Goal: Use online tool/utility: Utilize a website feature to perform a specific function

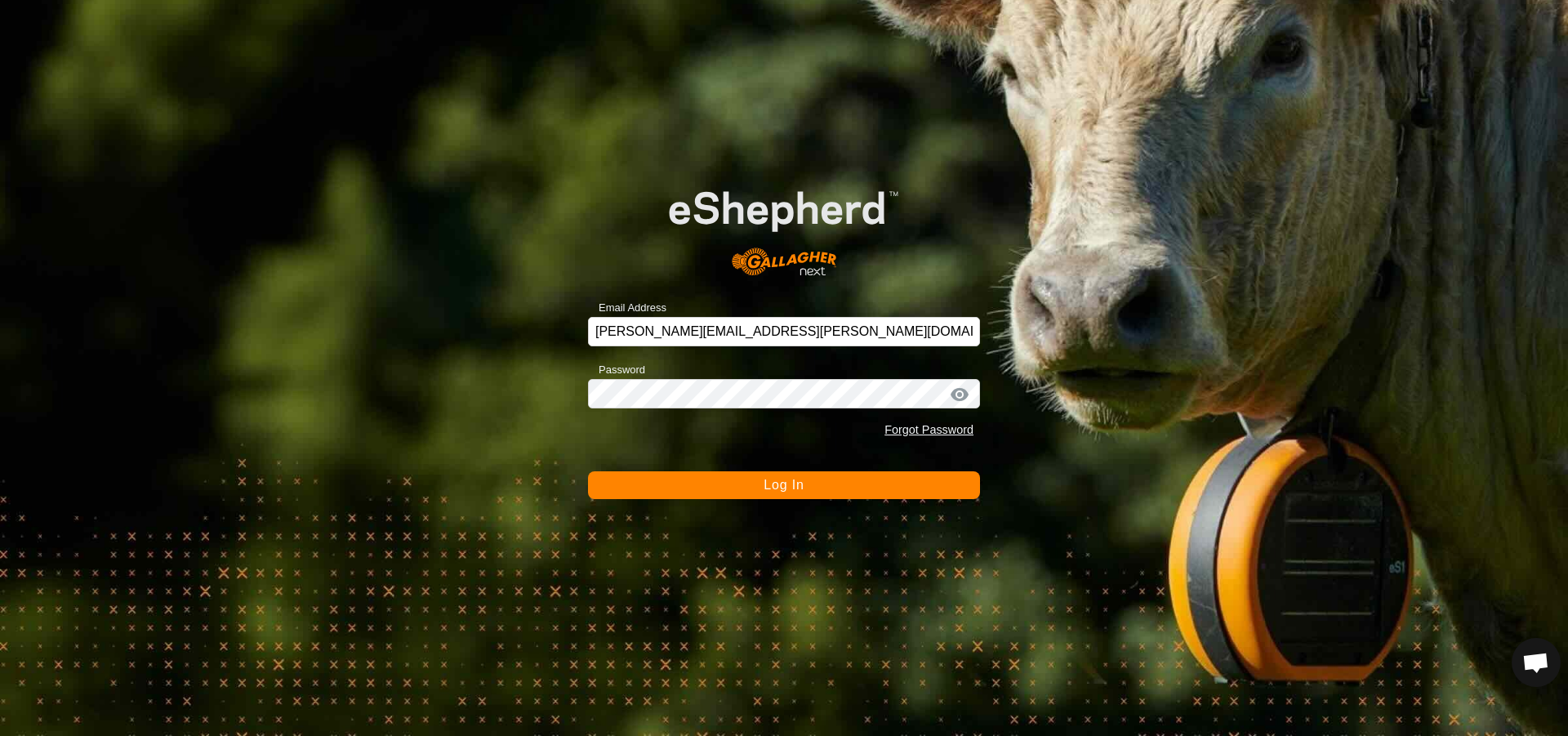
click at [702, 482] on button "Log In" at bounding box center [784, 485] width 392 height 28
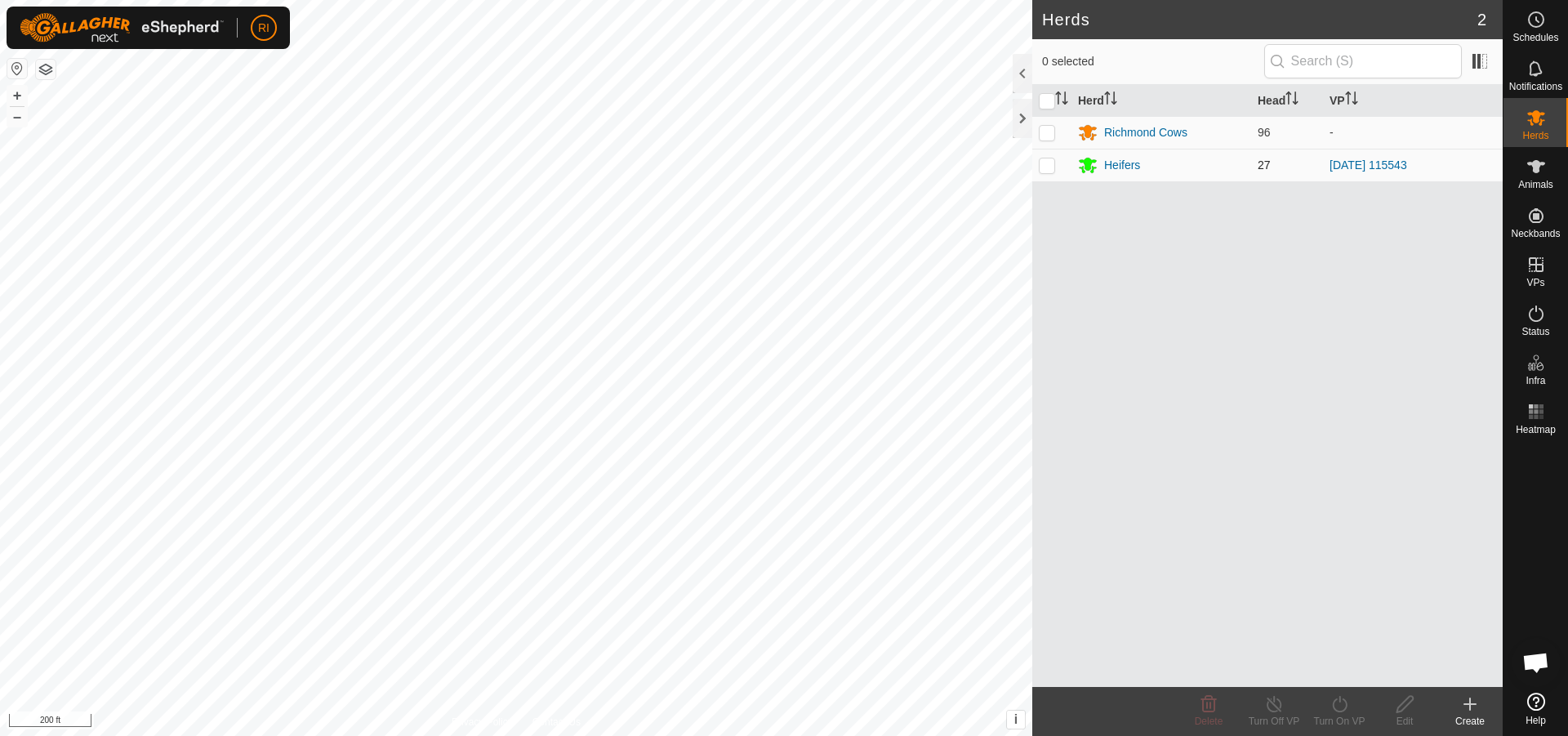
click at [1044, 166] on p-checkbox at bounding box center [1047, 164] width 16 height 13
checkbox input "true"
click at [1350, 711] on icon at bounding box center [1340, 703] width 21 height 20
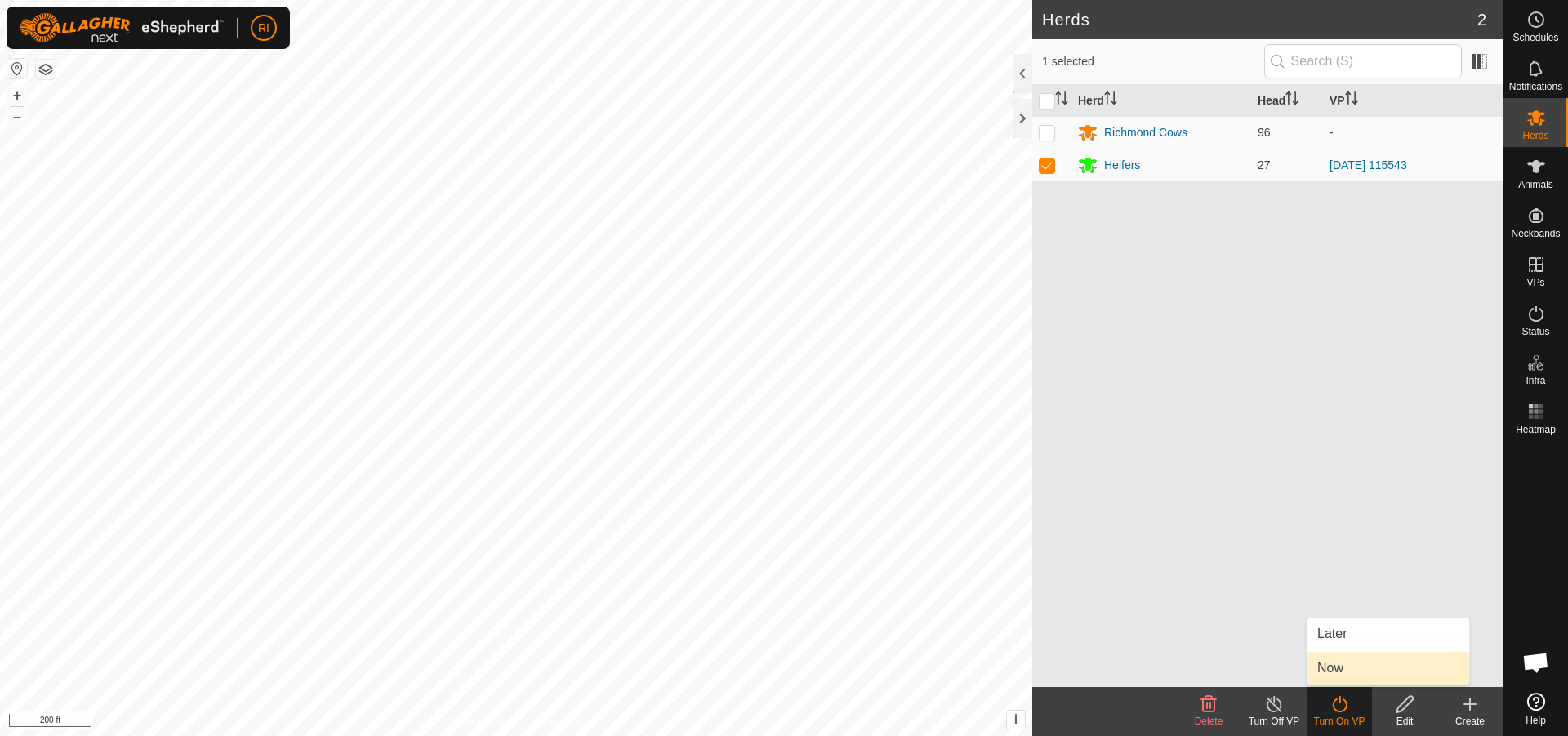
click at [1338, 667] on link "Now" at bounding box center [1388, 667] width 162 height 33
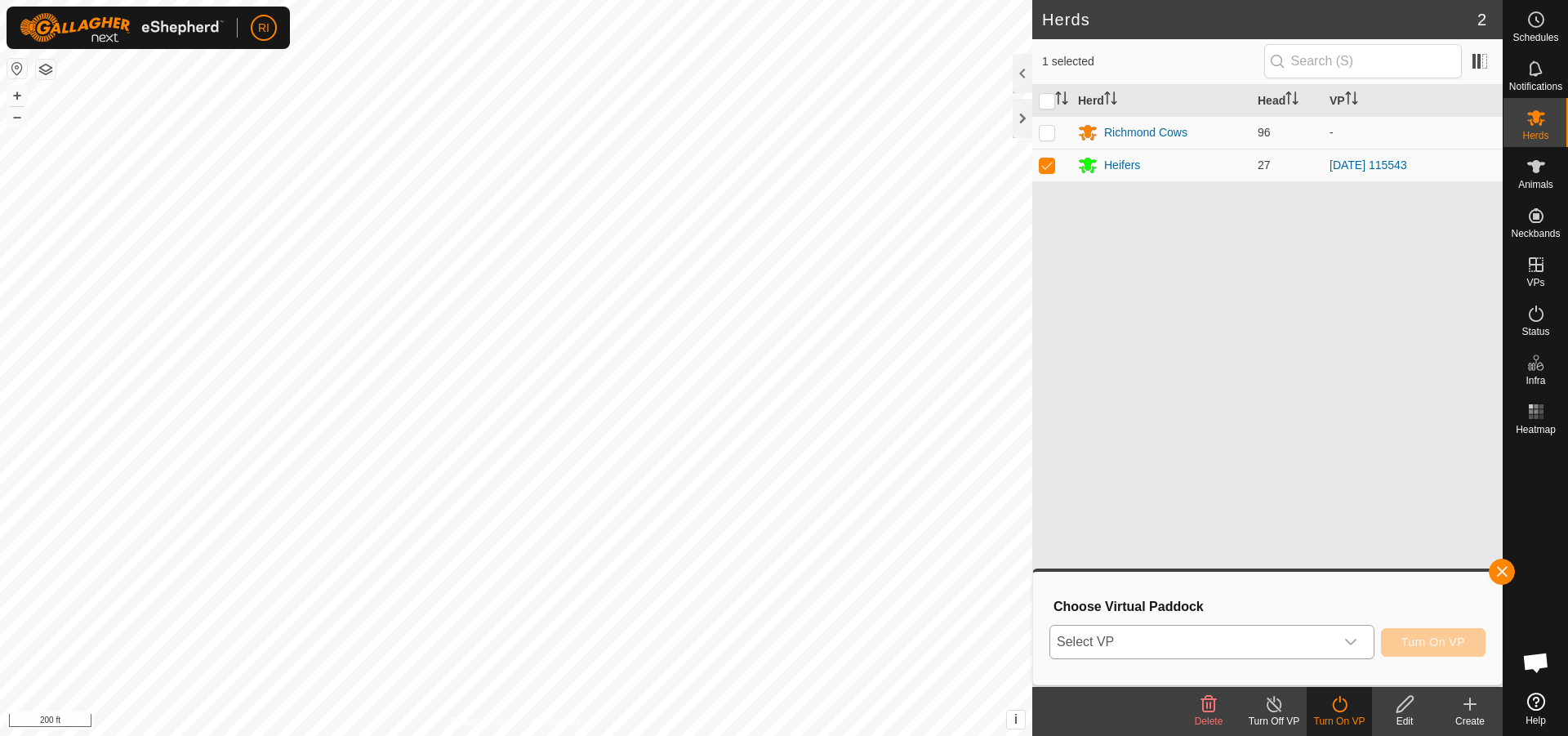
click at [1347, 643] on icon "dropdown trigger" at bounding box center [1352, 642] width 13 height 13
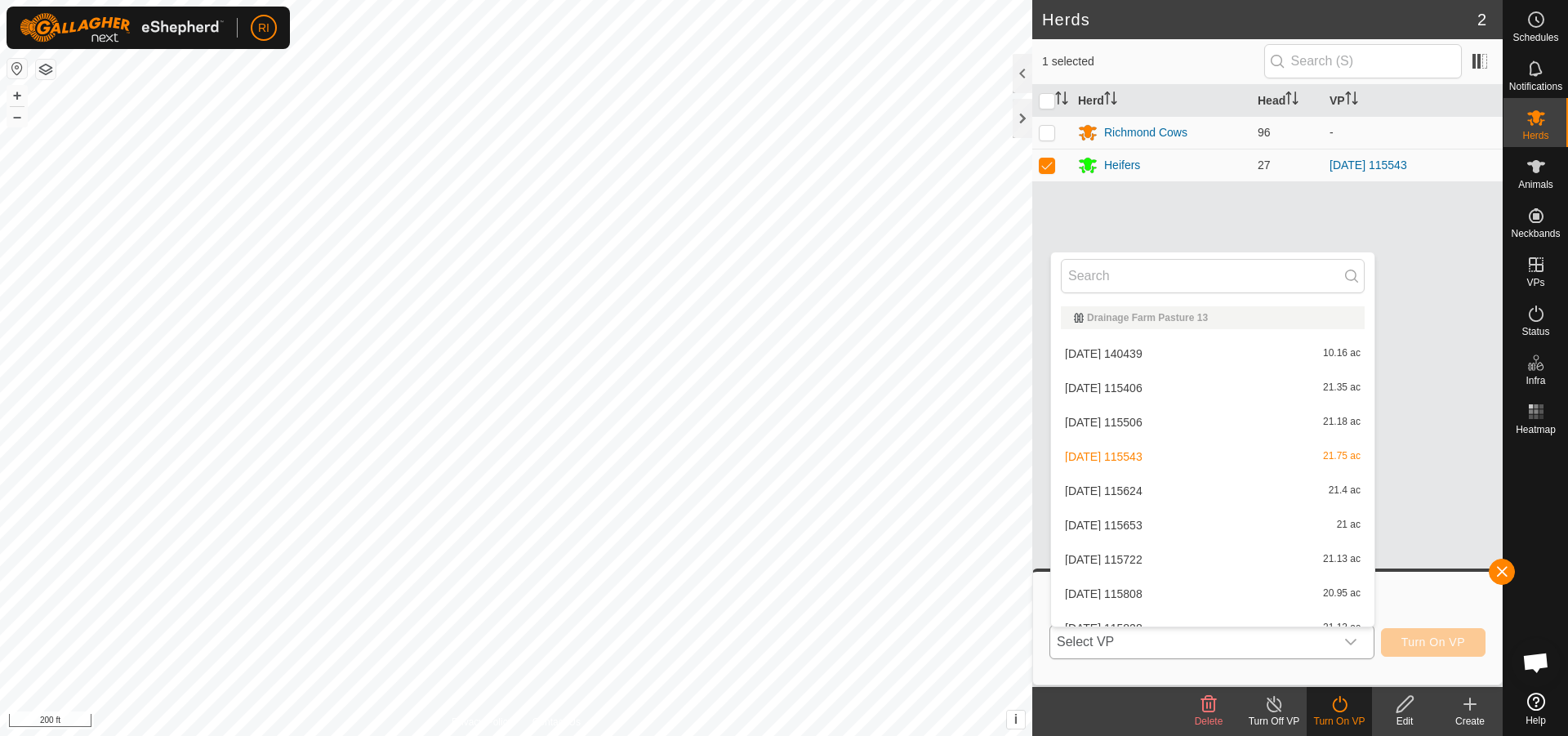
scroll to position [18, 0]
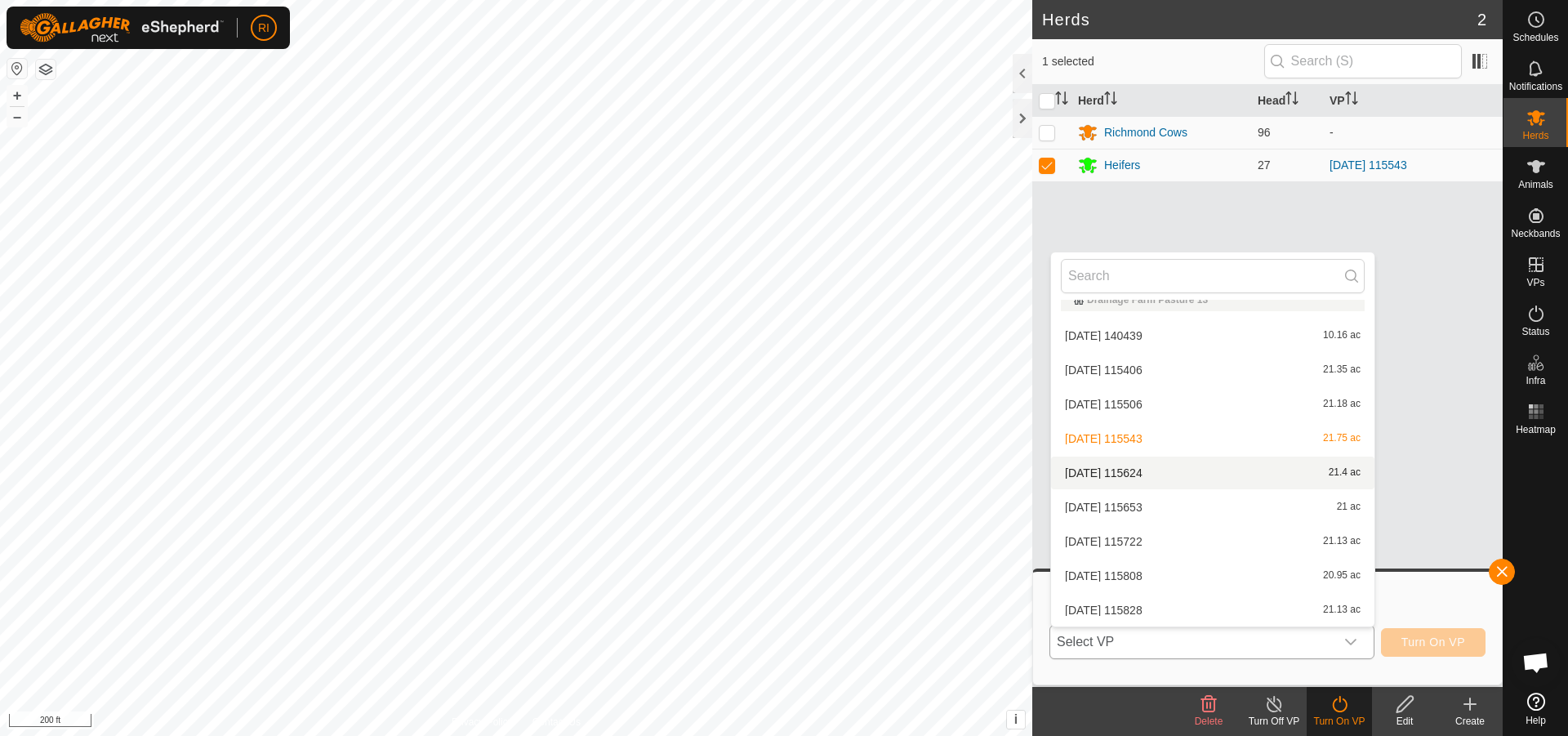
click at [1145, 473] on li "[DATE] 115624 21.4 ac" at bounding box center [1213, 472] width 324 height 33
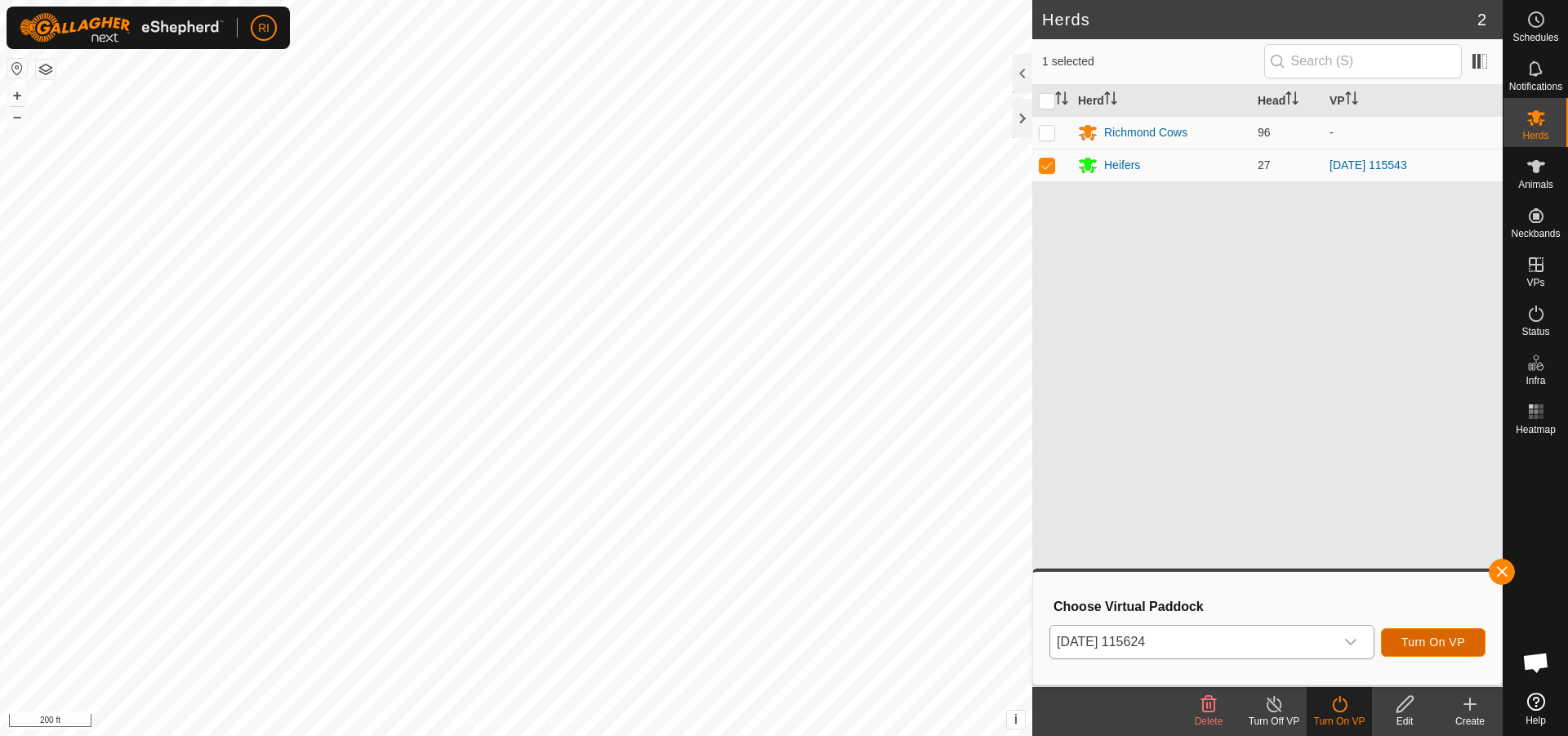
click at [1430, 636] on span "Turn On VP" at bounding box center [1433, 642] width 64 height 13
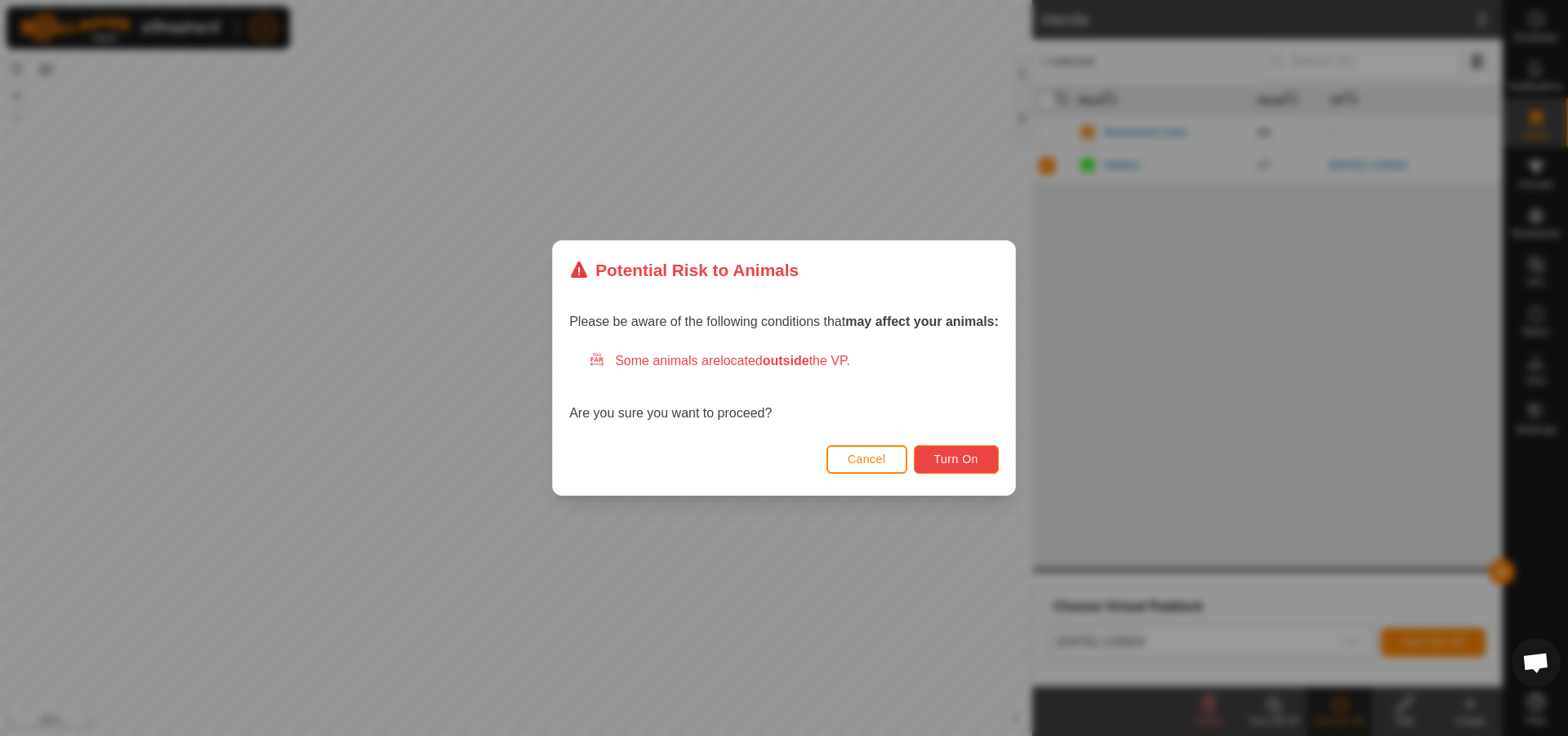
click at [954, 459] on span "Turn On" at bounding box center [957, 459] width 44 height 13
